Goal: Navigation & Orientation: Understand site structure

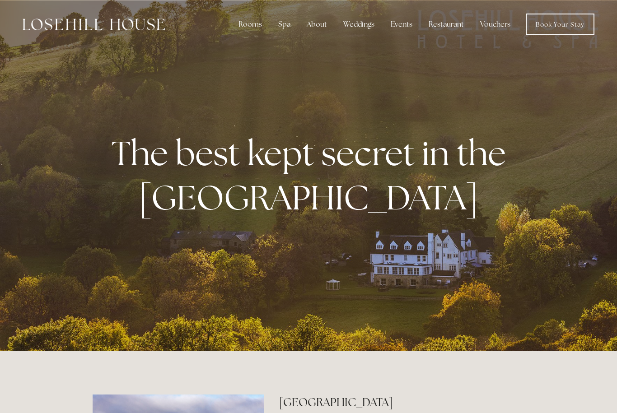
click at [257, 26] on div "Rooms" at bounding box center [250, 24] width 38 height 18
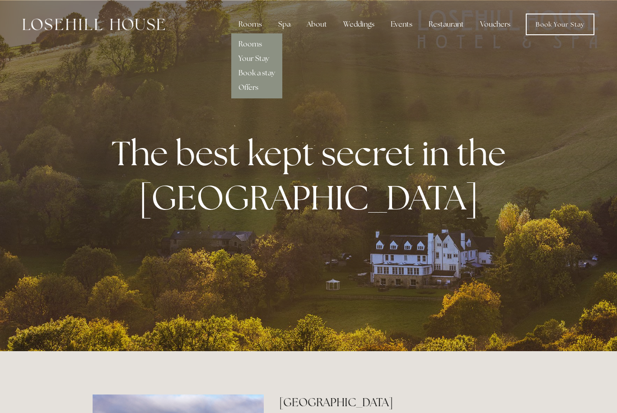
click at [262, 48] on link "Rooms" at bounding box center [250, 43] width 23 height 9
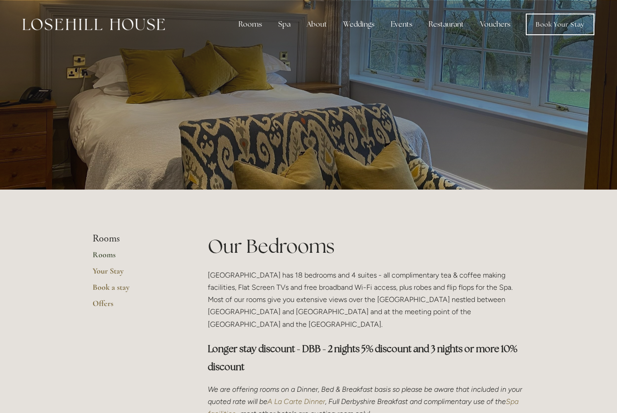
click at [293, 25] on div "Spa" at bounding box center [284, 24] width 27 height 18
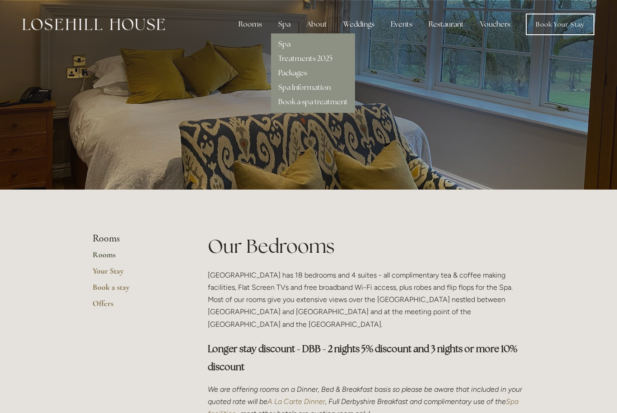
click at [291, 43] on link "Spa" at bounding box center [284, 43] width 12 height 9
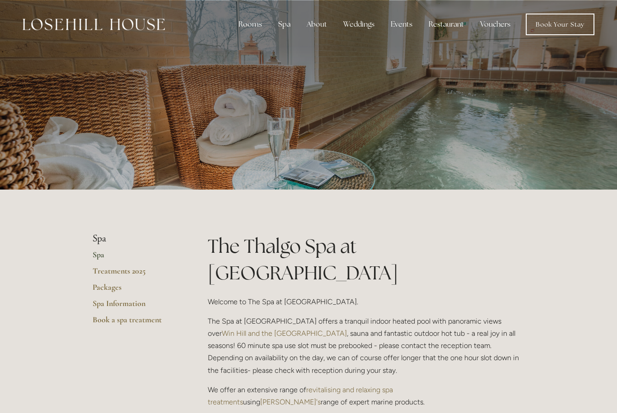
click at [443, 28] on div "Restaurant" at bounding box center [447, 24] width 50 height 18
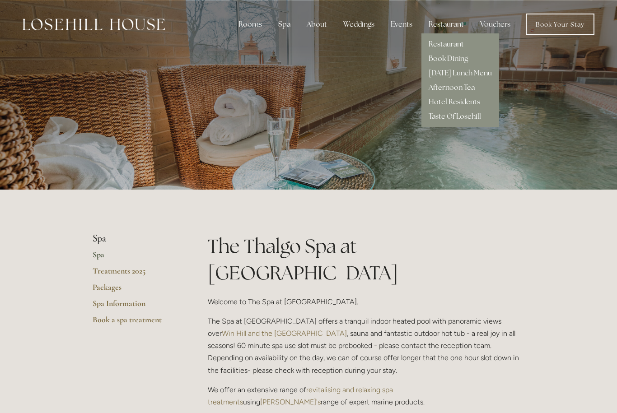
click at [461, 47] on link "Restaurant" at bounding box center [446, 43] width 35 height 9
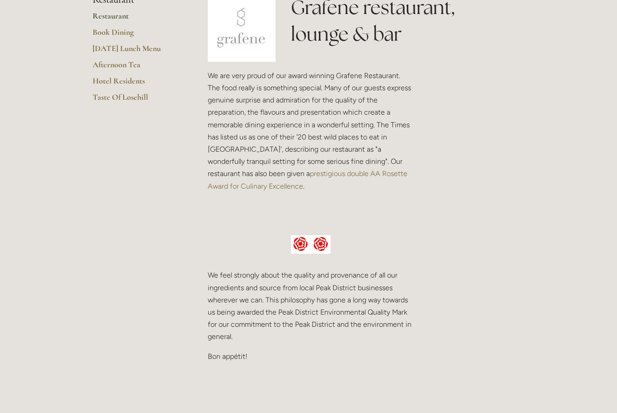
scroll to position [234, 0]
